Goal: Information Seeking & Learning: Learn about a topic

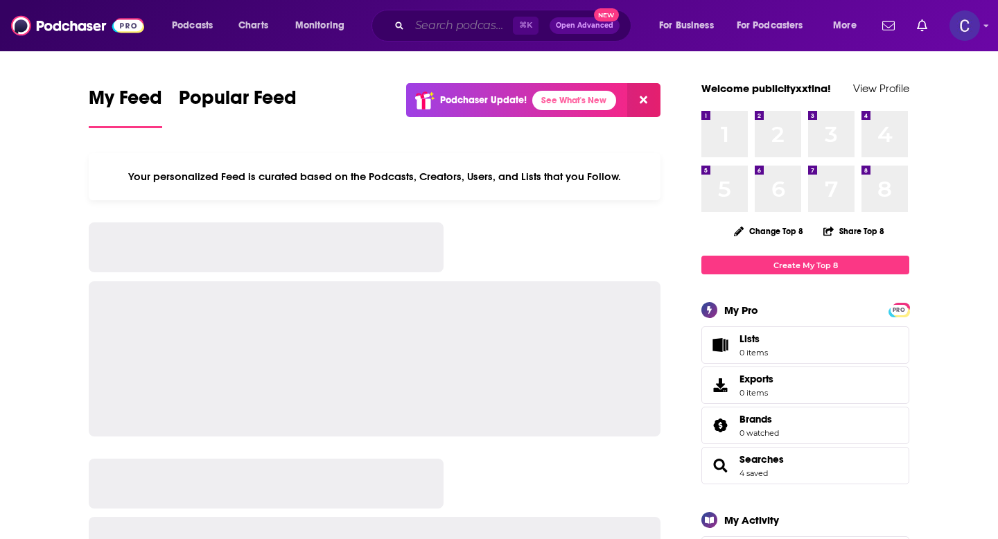
click at [465, 25] on input "Search podcasts, credits, & more..." at bounding box center [461, 26] width 103 height 22
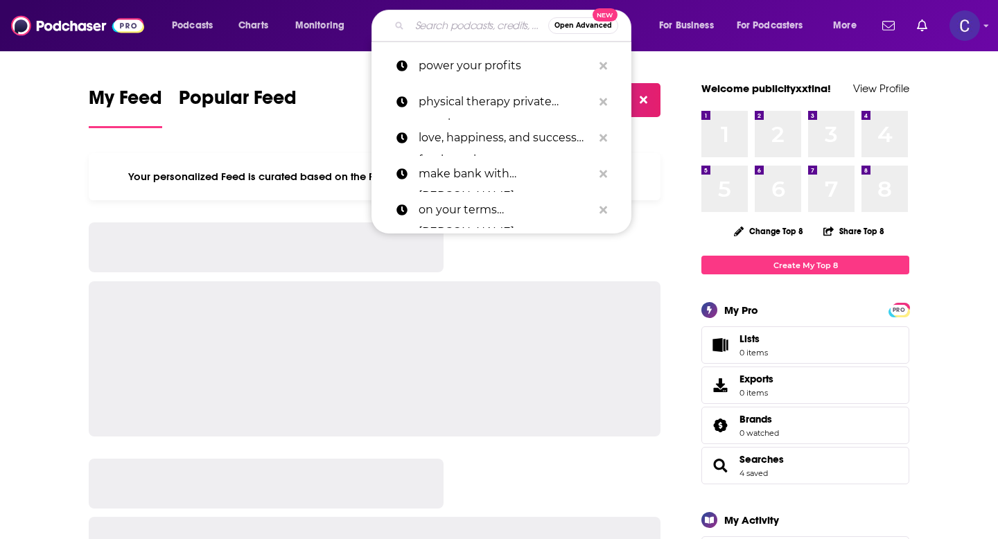
paste input "The Advisor with [PERSON_NAME]: Mindset & Self-Improvement"
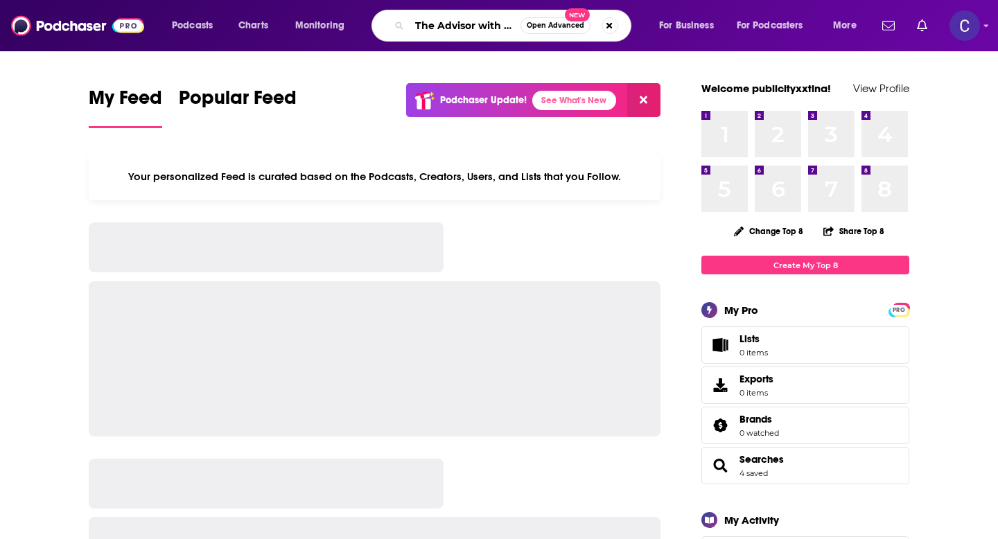
type input "The Advisor with [PERSON_NAME]: Mindset & Self-Improvement"
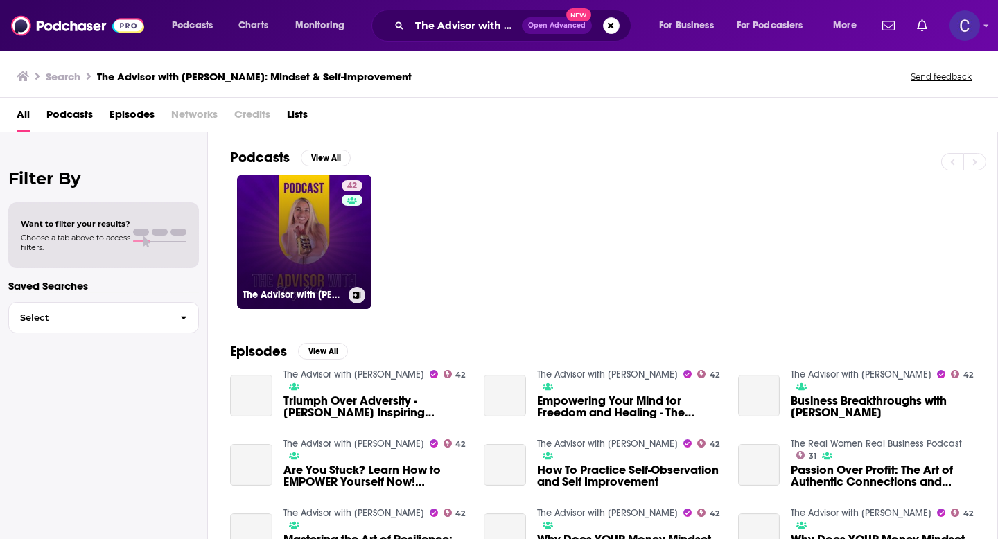
click at [311, 227] on link "42 The Advisor with [PERSON_NAME]" at bounding box center [304, 242] width 134 height 134
